Goal: Check status: Check status

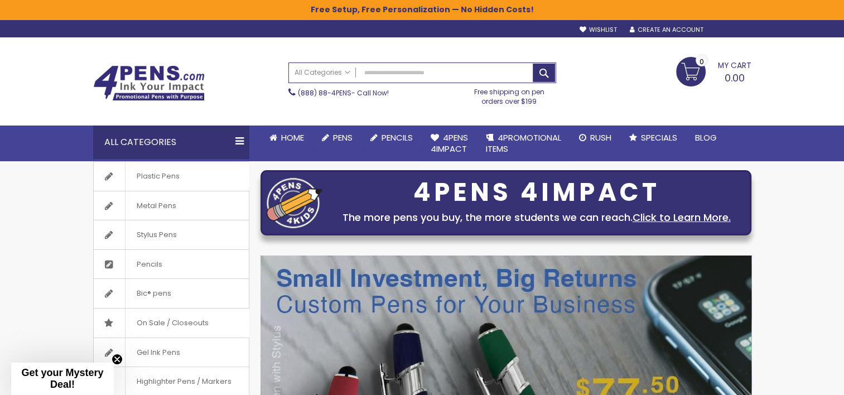
click at [737, 31] on div "Sign In" at bounding box center [732, 30] width 37 height 8
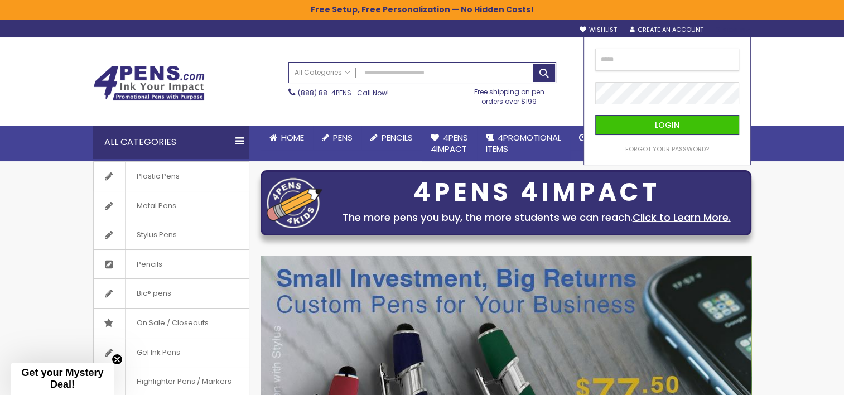
click at [682, 64] on input "email" at bounding box center [667, 60] width 144 height 22
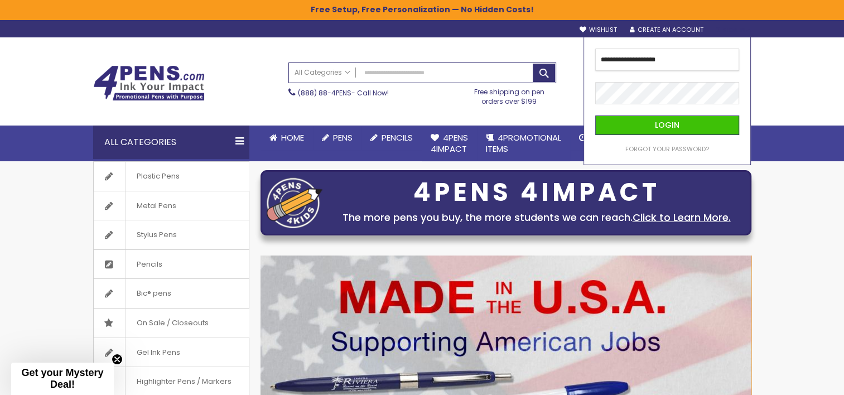
type input "**********"
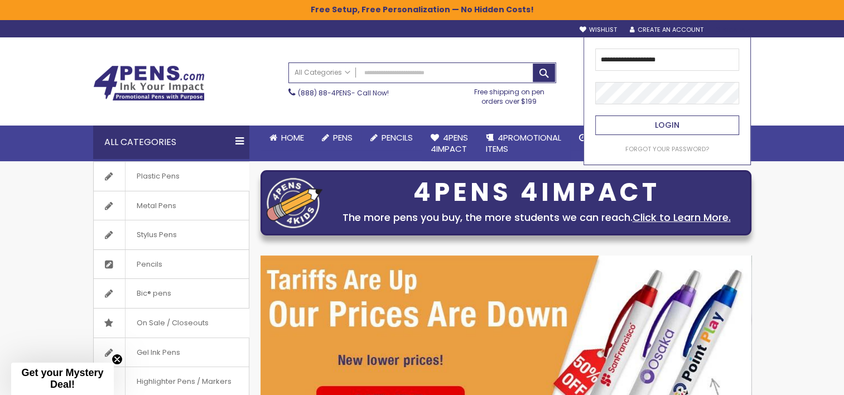
click at [657, 119] on span "Login" at bounding box center [667, 124] width 25 height 11
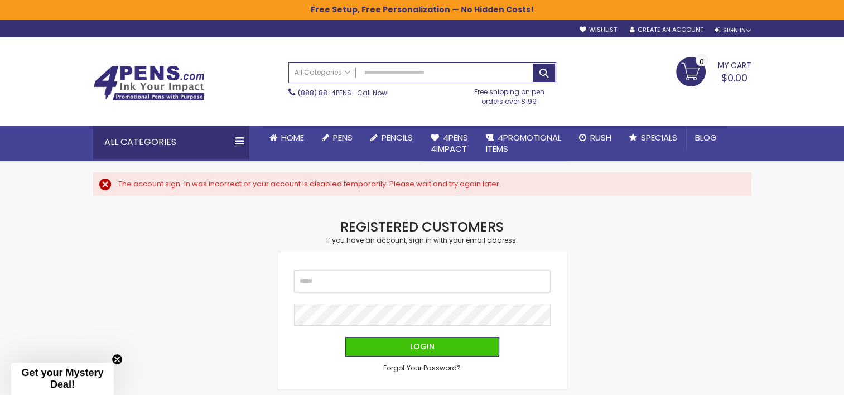
click at [336, 286] on input "Email" at bounding box center [422, 281] width 256 height 22
type input "**********"
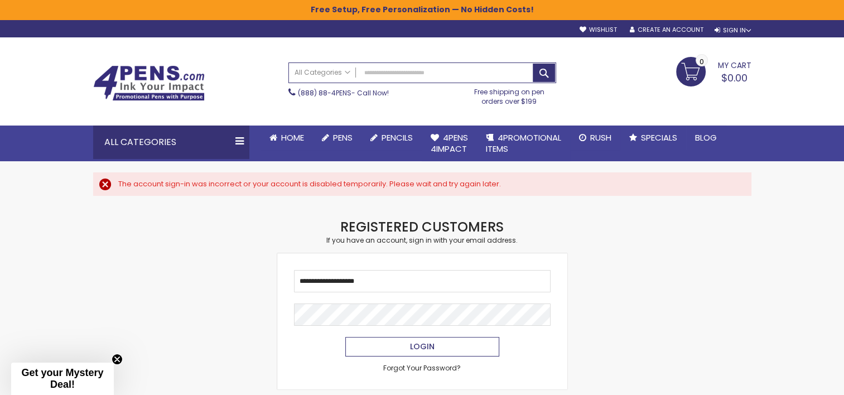
click at [431, 351] on button "Login" at bounding box center [422, 347] width 154 height 20
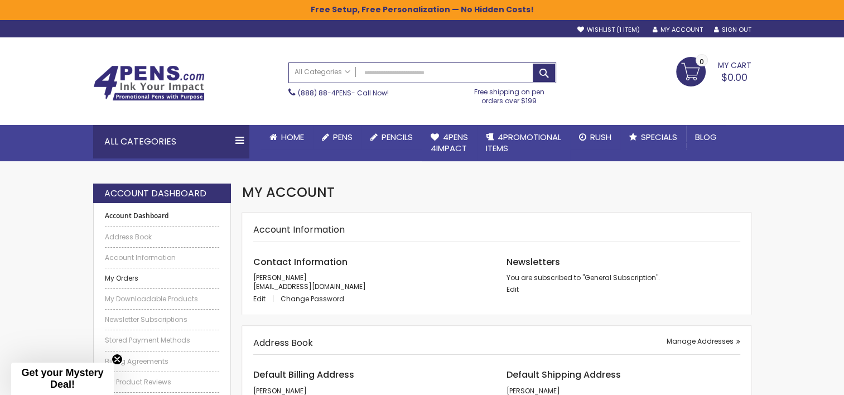
click at [128, 281] on link "My Orders" at bounding box center [162, 278] width 115 height 9
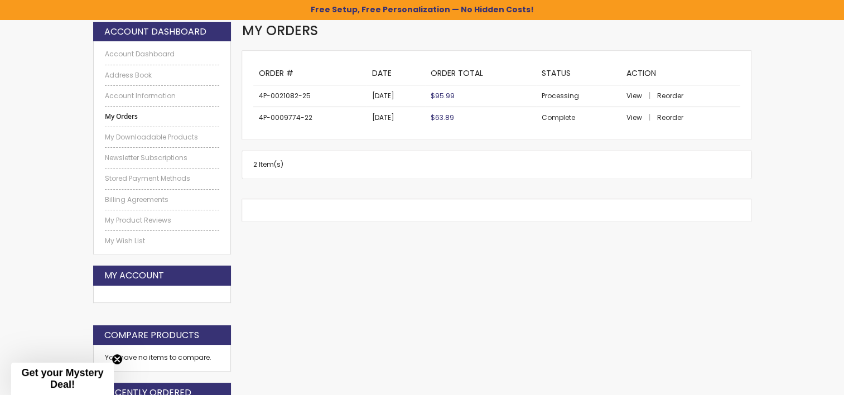
scroll to position [167, 0]
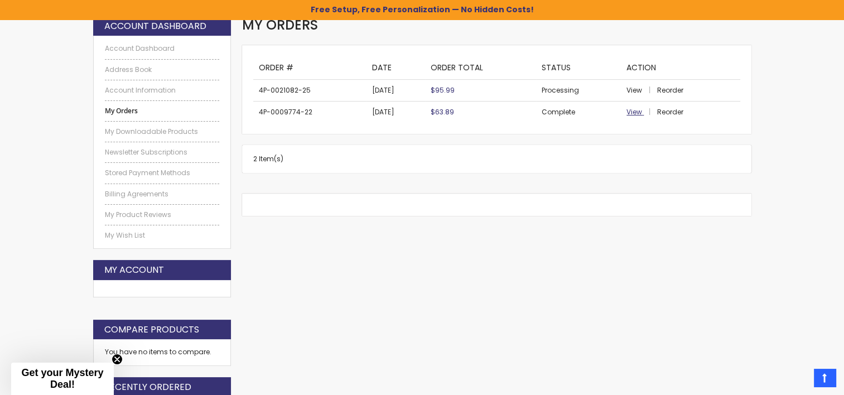
click at [633, 112] on span "View" at bounding box center [634, 111] width 16 height 9
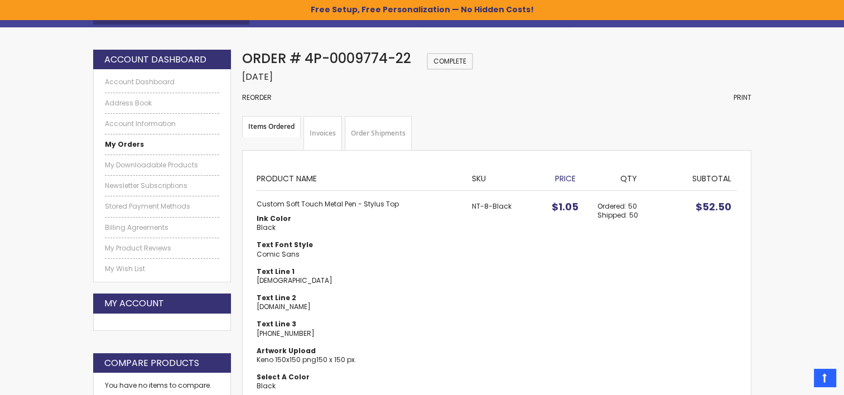
scroll to position [75, 0]
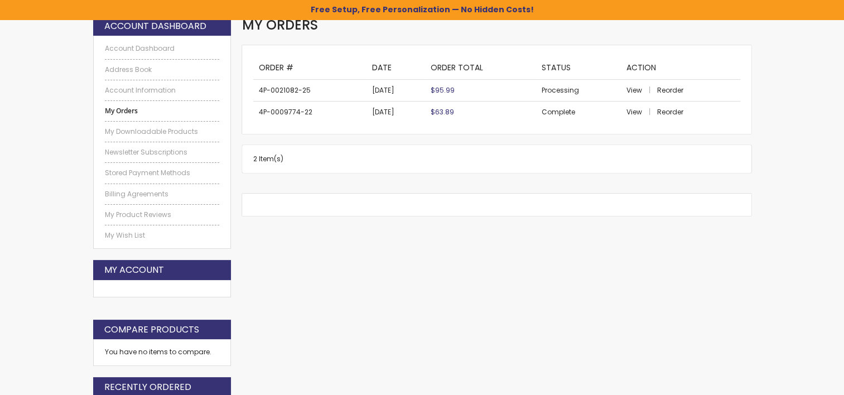
click at [638, 94] on td "View Reorder" at bounding box center [680, 91] width 119 height 22
click at [638, 93] on span "View" at bounding box center [634, 89] width 16 height 9
